Goal: Book appointment/travel/reservation

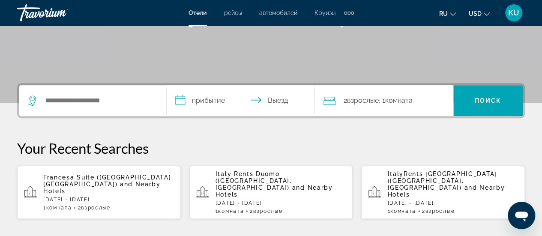
scroll to position [171, 0]
